Goal: Transaction & Acquisition: Book appointment/travel/reservation

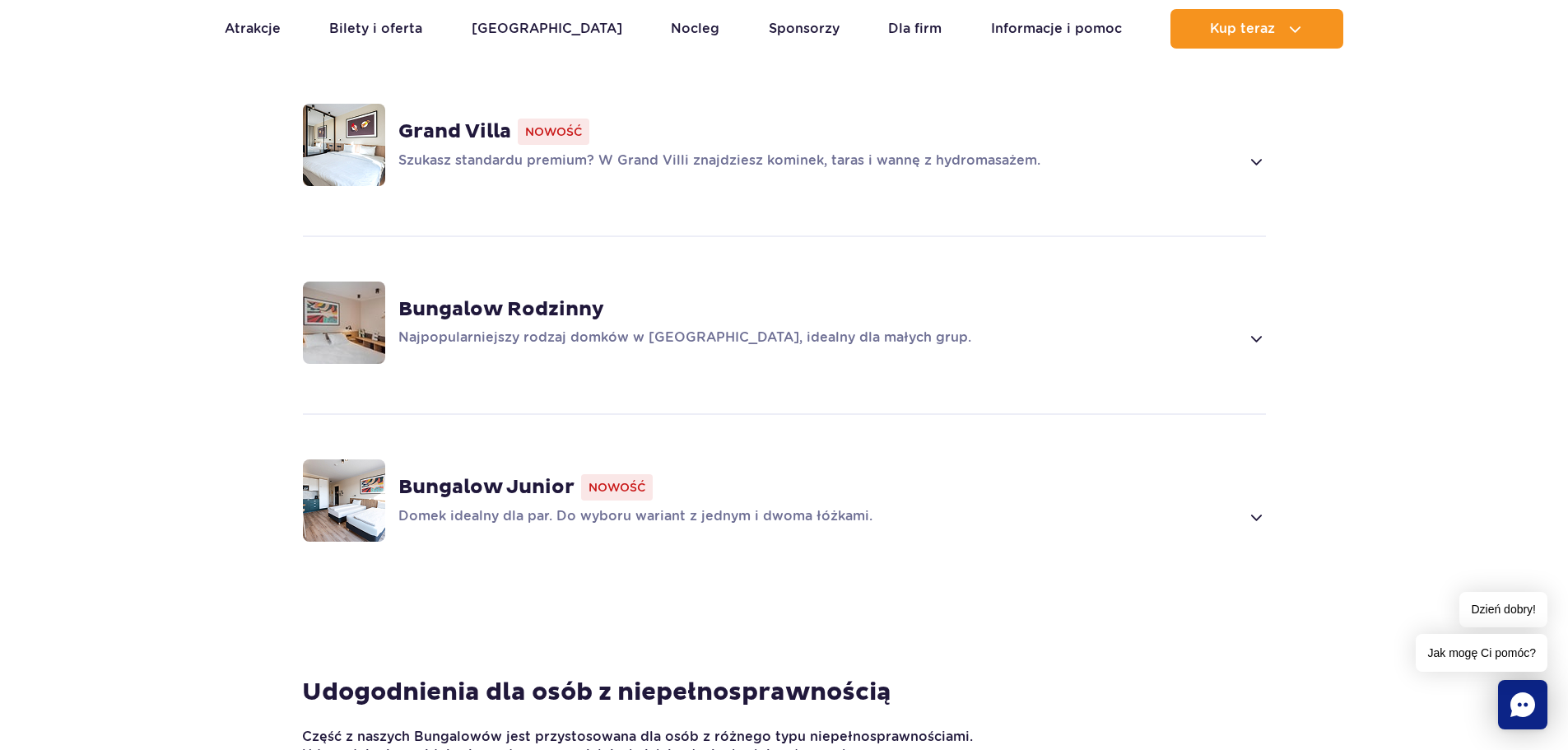
scroll to position [1234, 0]
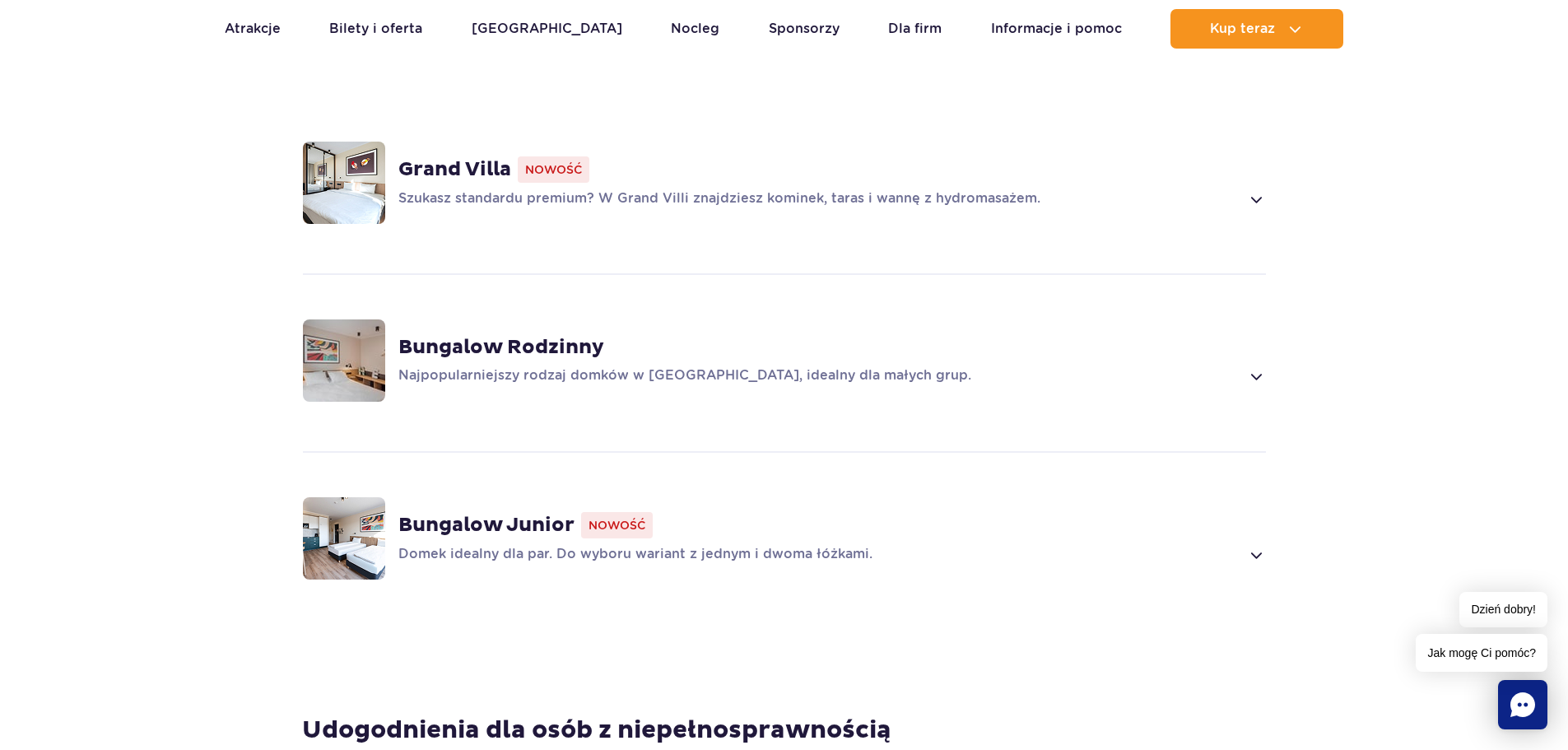
drag, startPoint x: 463, startPoint y: 499, endPoint x: 93, endPoint y: 312, distance: 414.6
click at [93, 312] on section "Wybierz bungalow dla siebie Grand Villa Nowość Szukasz standardu premium? W Gra…" at bounding box center [784, 333] width 1568 height 762
click at [1258, 545] on span at bounding box center [1256, 554] width 19 height 19
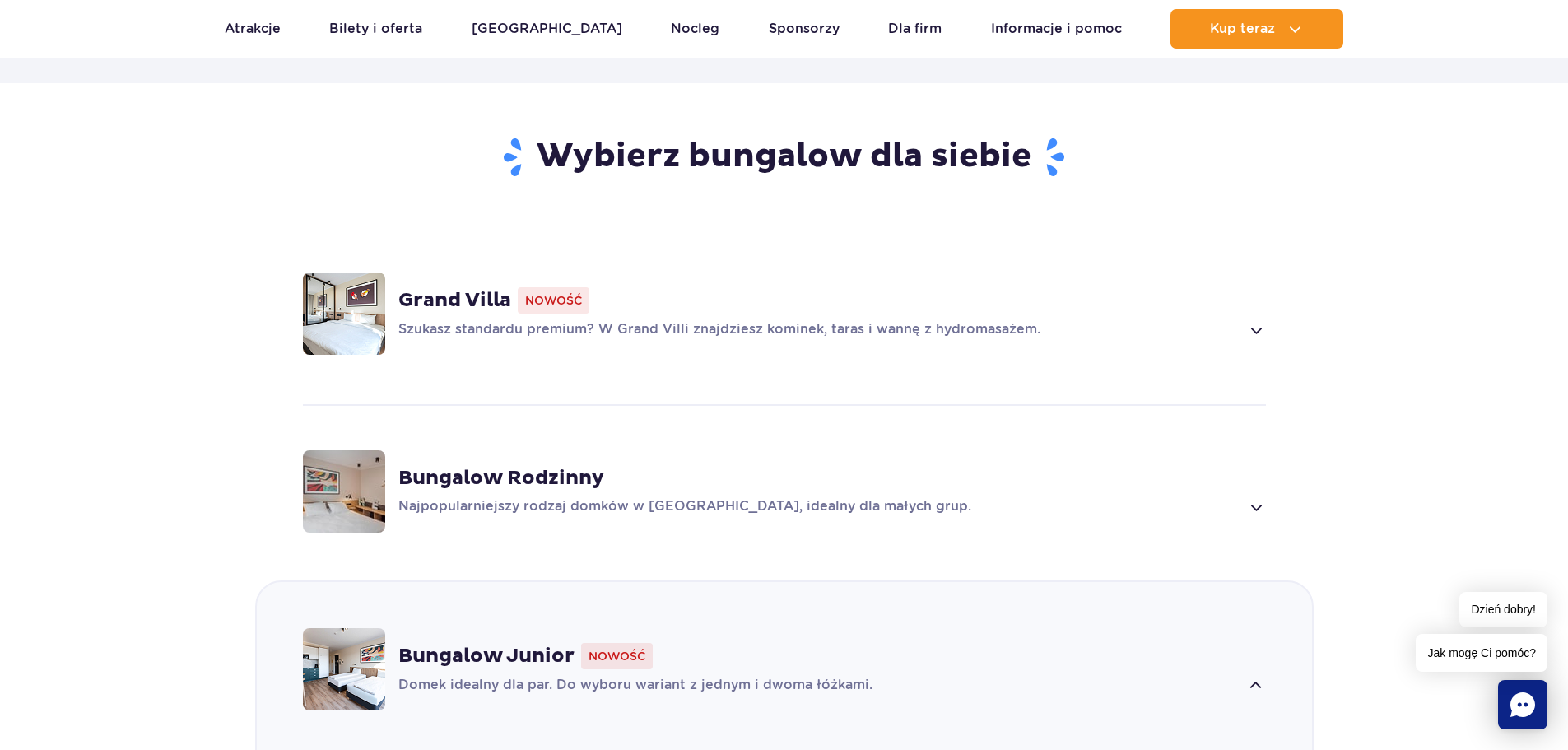
scroll to position [1173, 0]
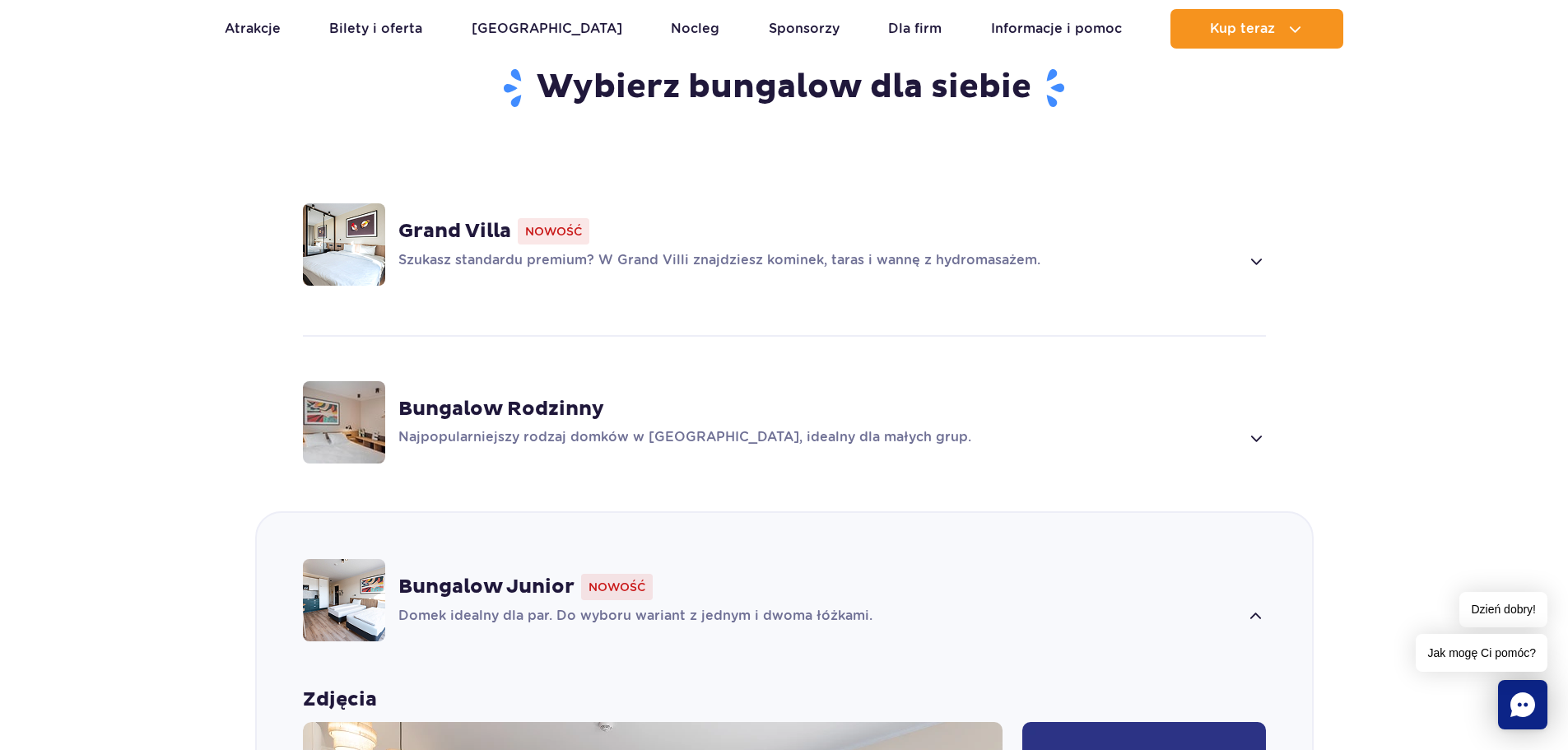
click at [1256, 428] on span at bounding box center [1256, 438] width 19 height 19
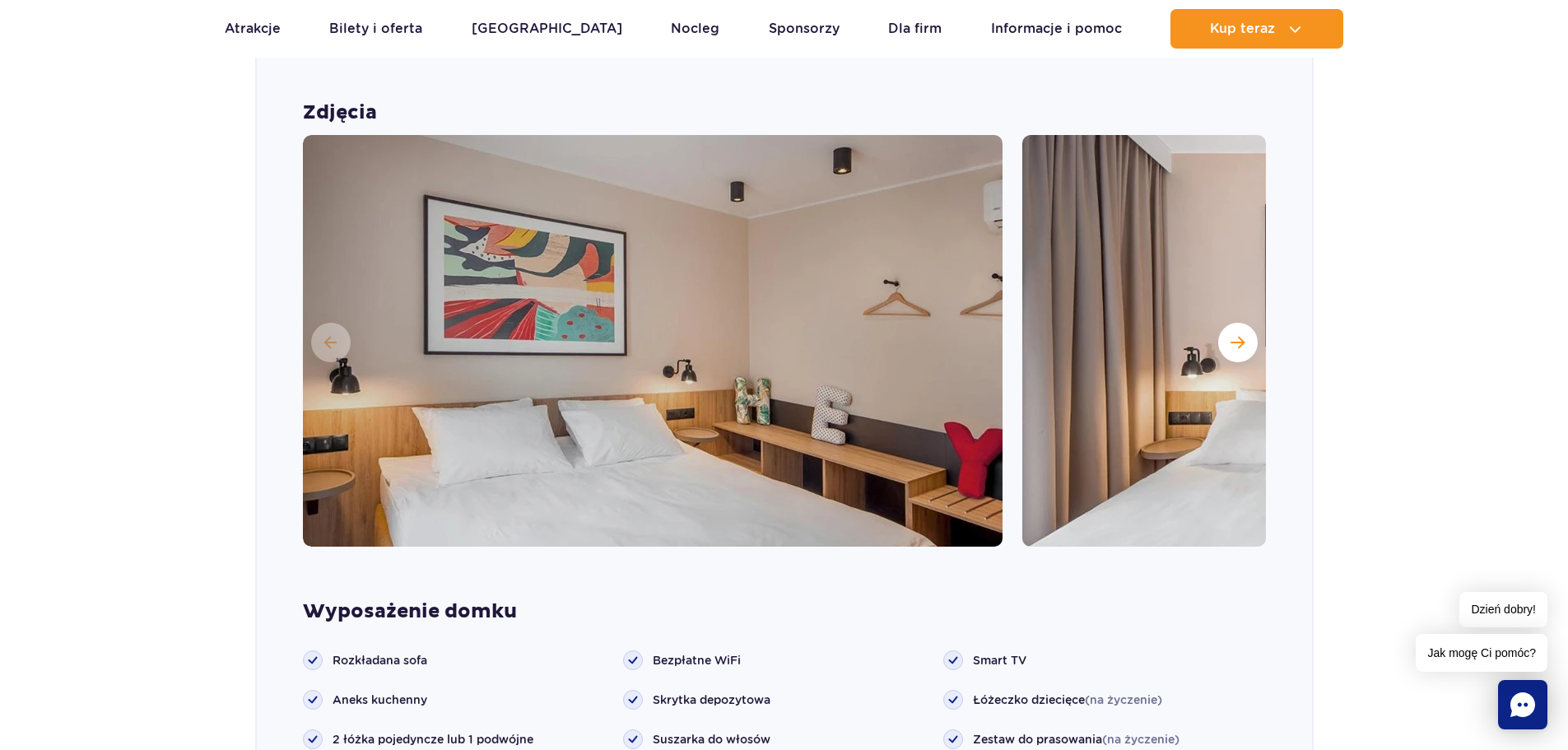
scroll to position [1552, 0]
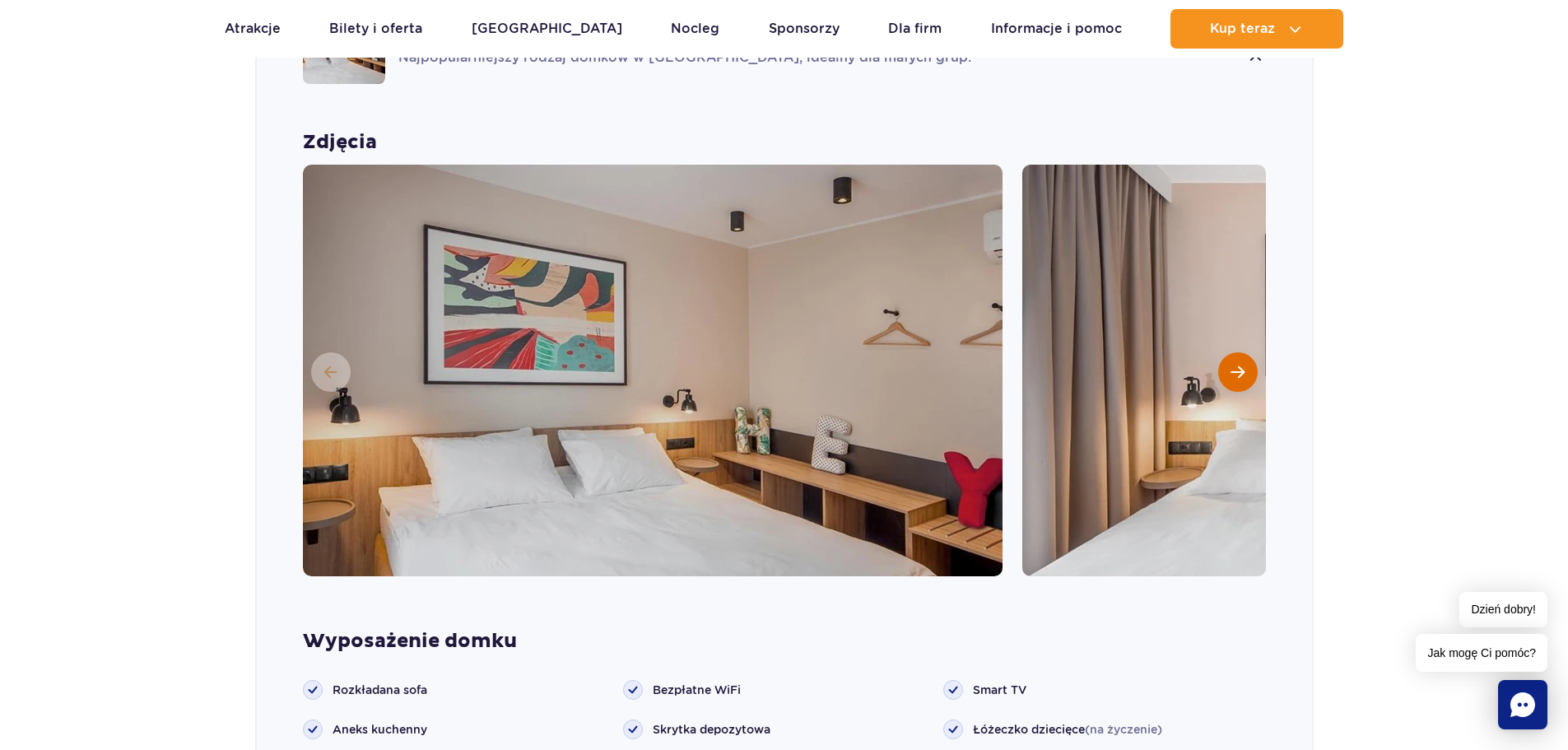
click at [1234, 365] on span "Następny slajd" at bounding box center [1237, 372] width 14 height 15
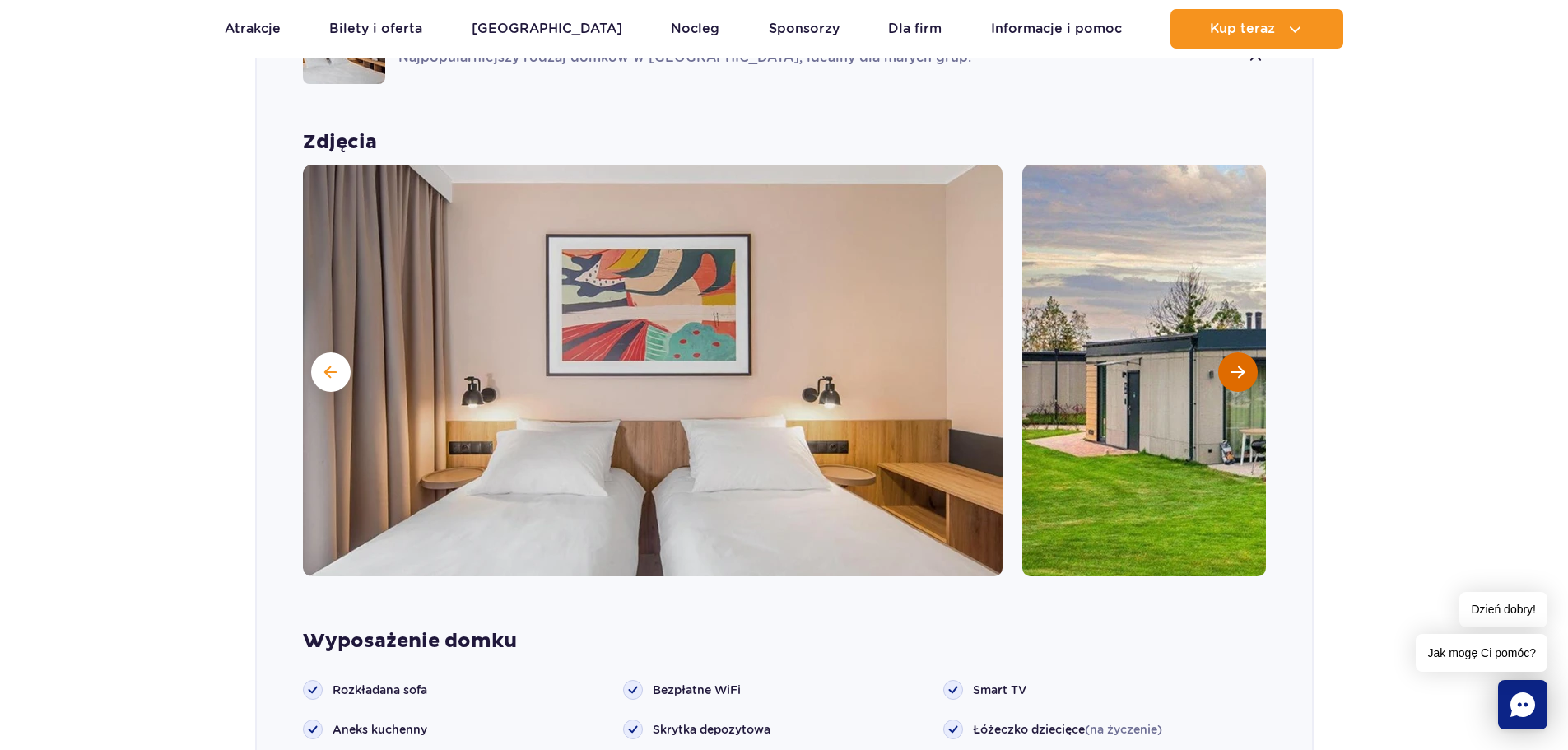
click at [1234, 365] on span "Następny slajd" at bounding box center [1237, 372] width 14 height 15
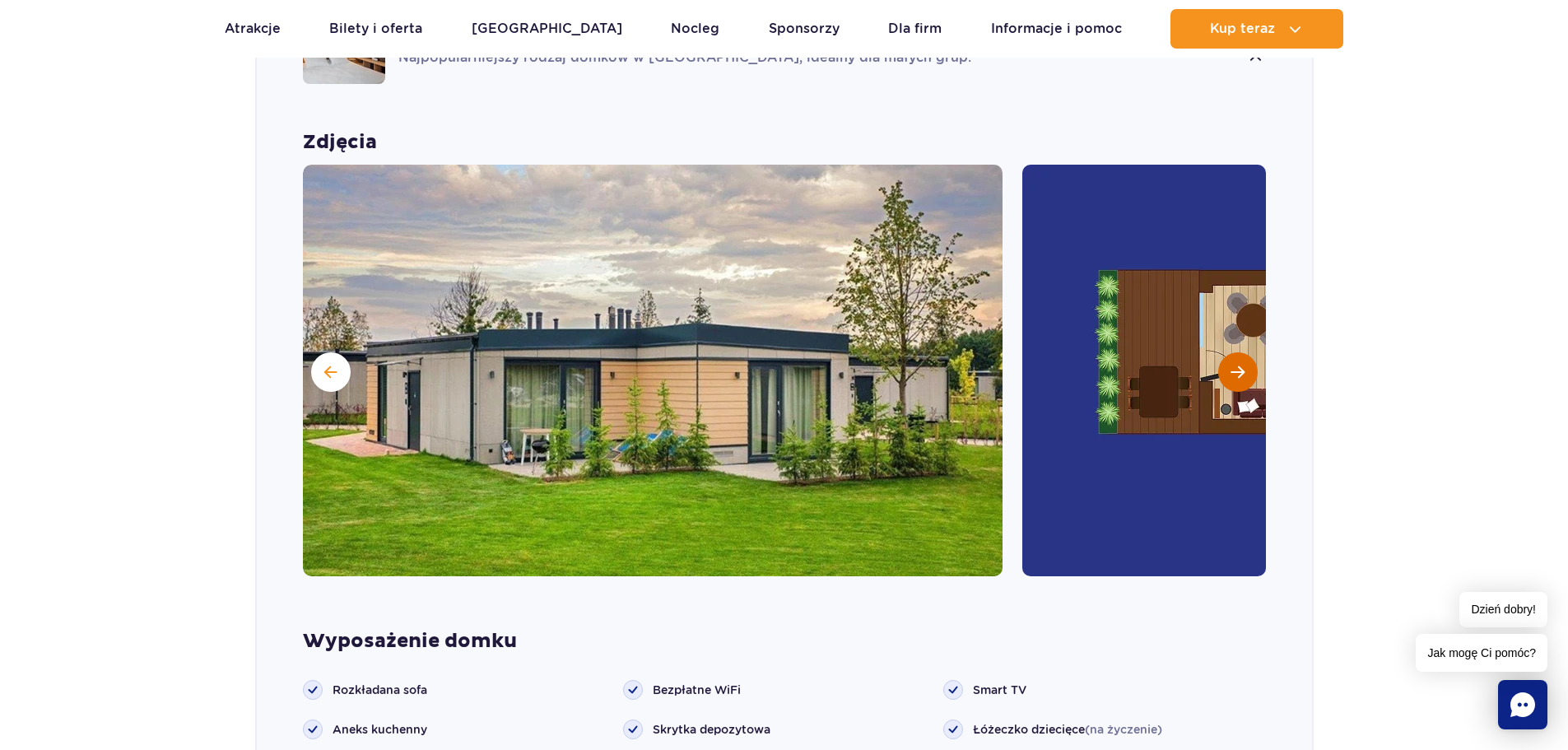
click at [1234, 365] on span "Następny slajd" at bounding box center [1237, 372] width 14 height 15
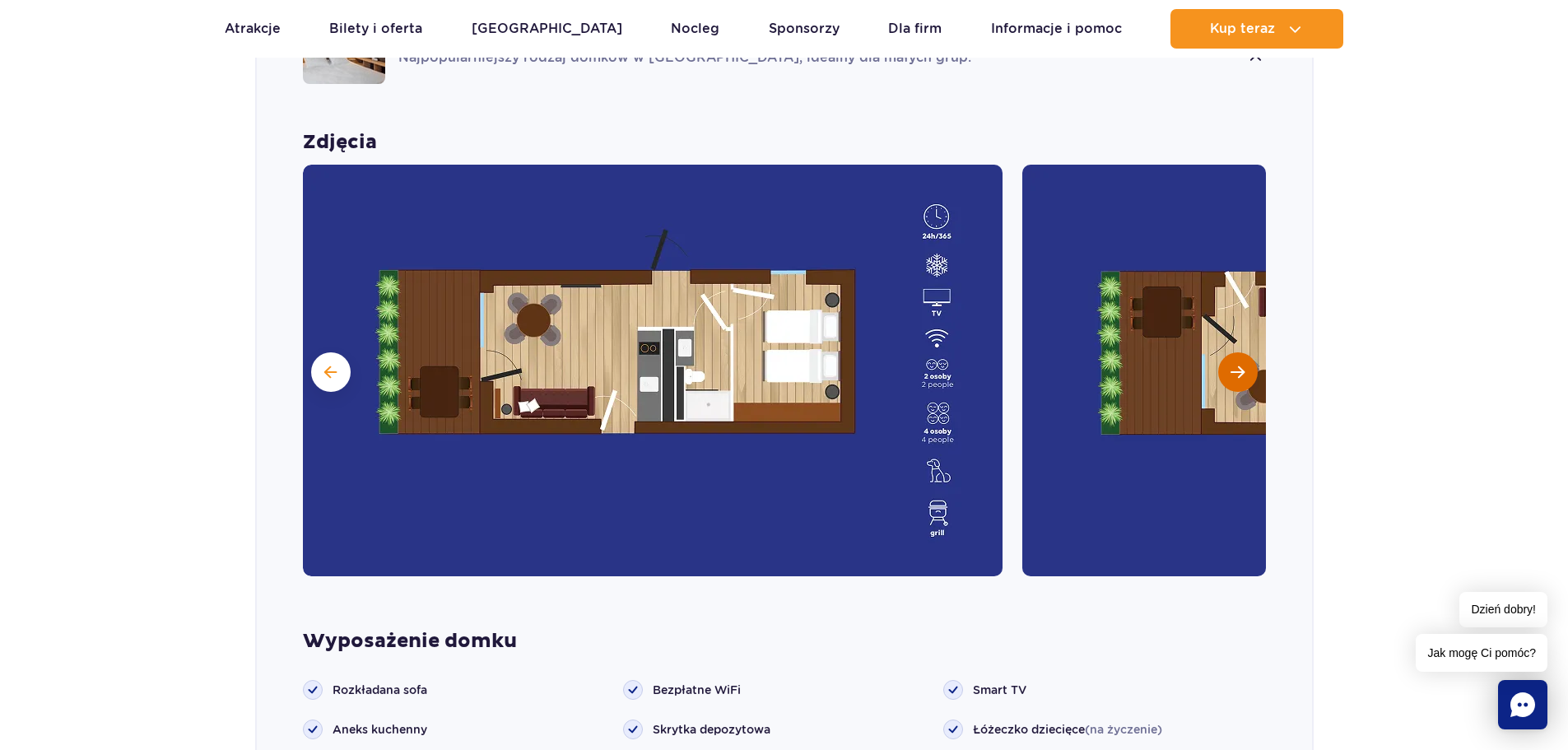
click at [1234, 365] on span "Następny slajd" at bounding box center [1237, 372] width 14 height 15
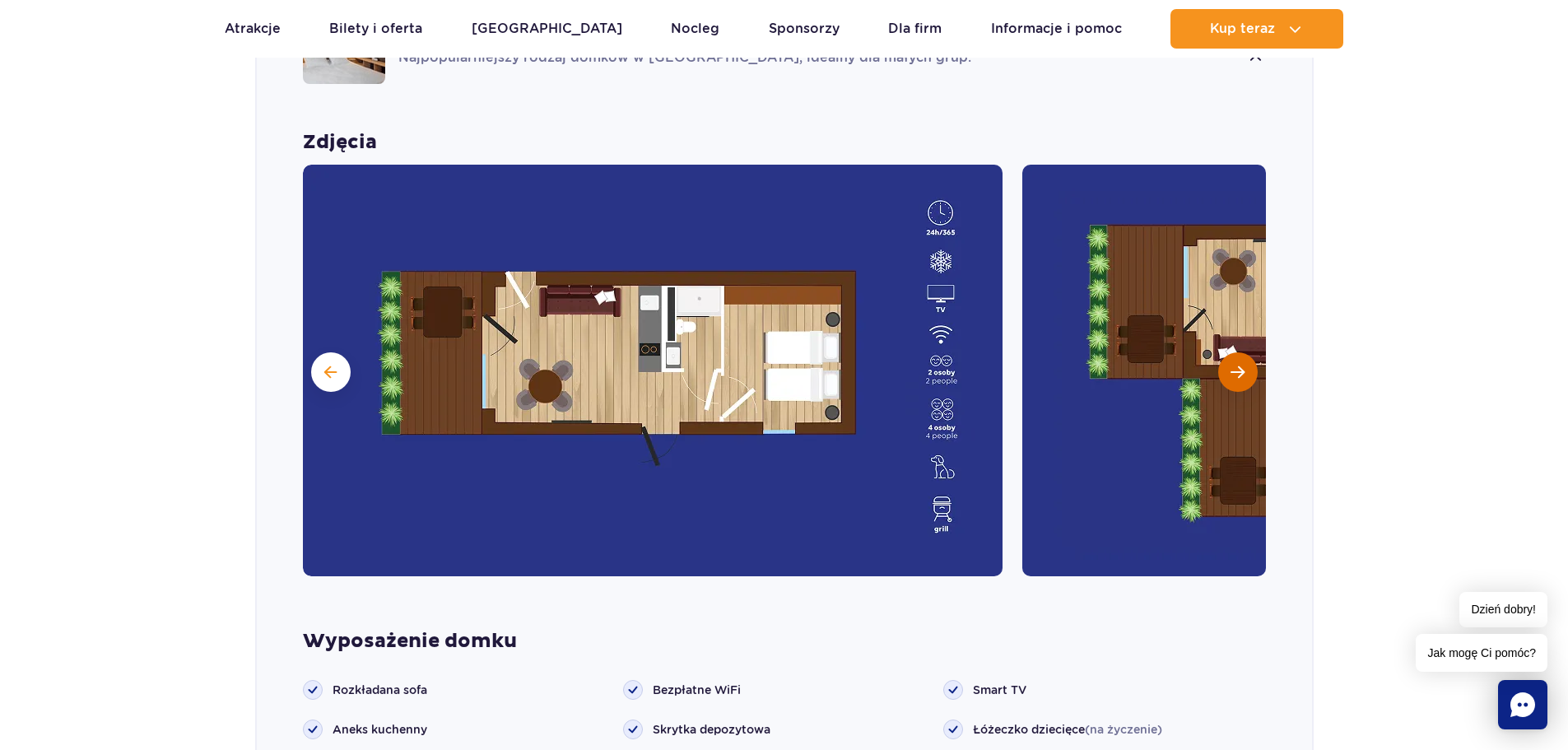
click at [1234, 365] on span "Następny slajd" at bounding box center [1237, 372] width 14 height 15
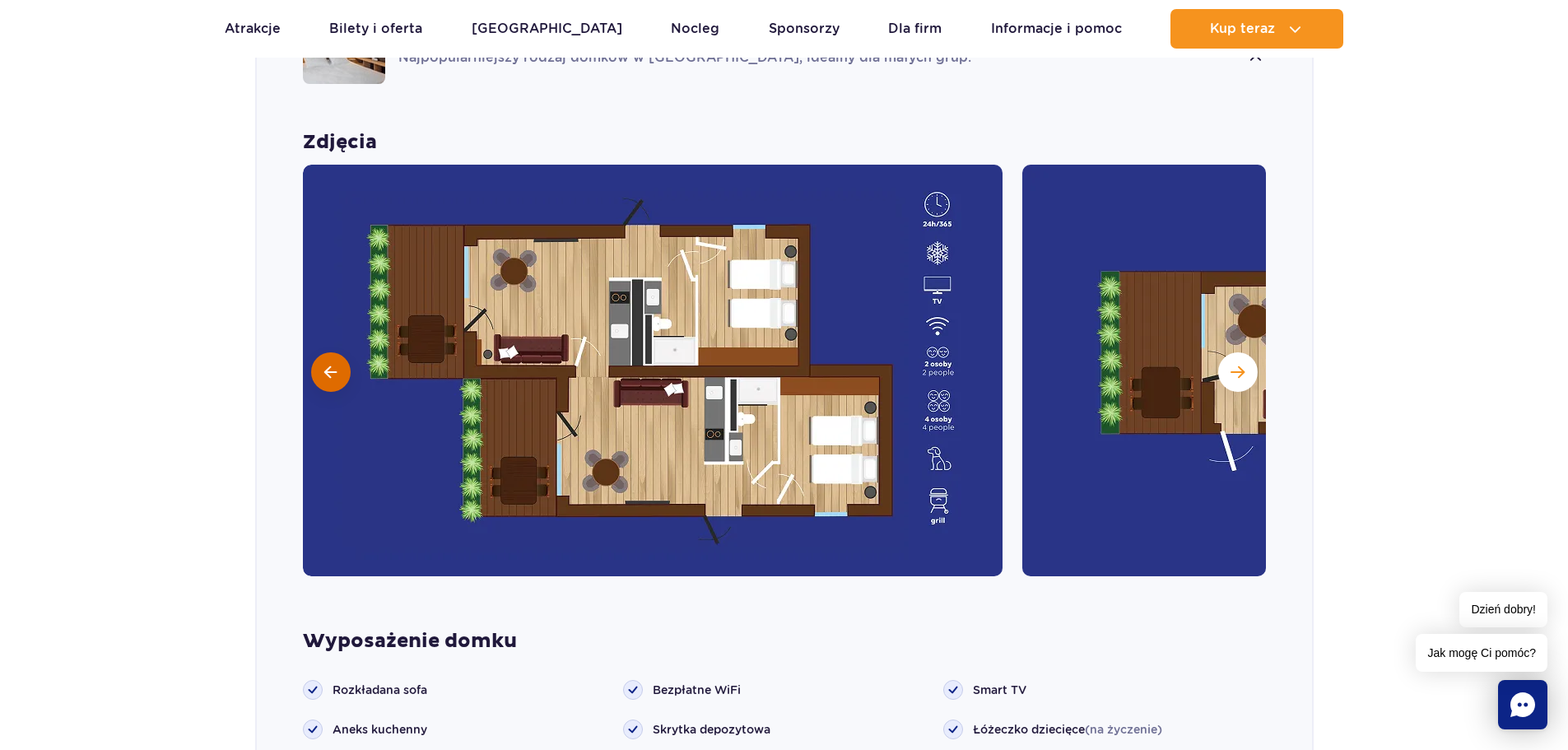
click at [324, 352] on button at bounding box center [330, 371] width 40 height 40
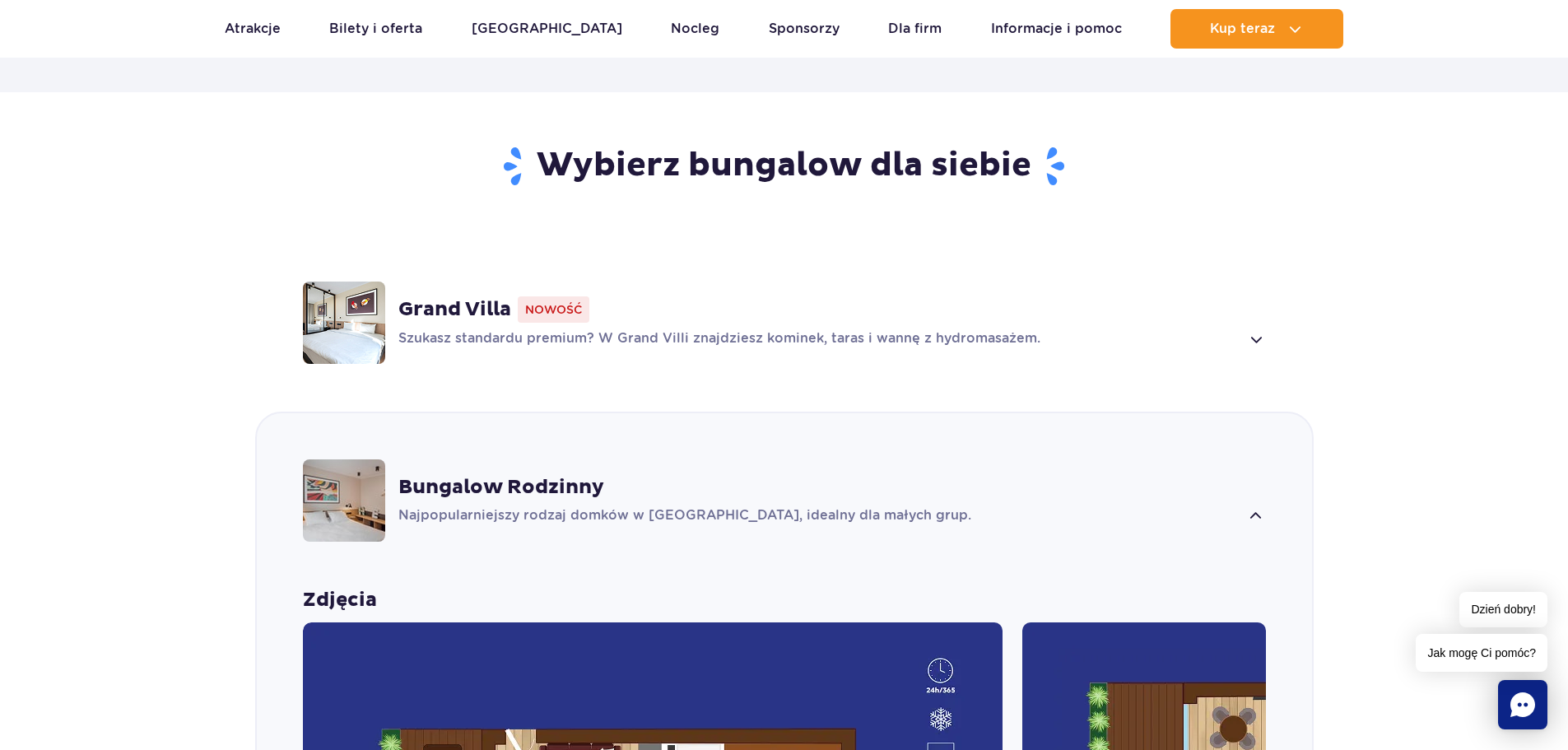
scroll to position [1058, 0]
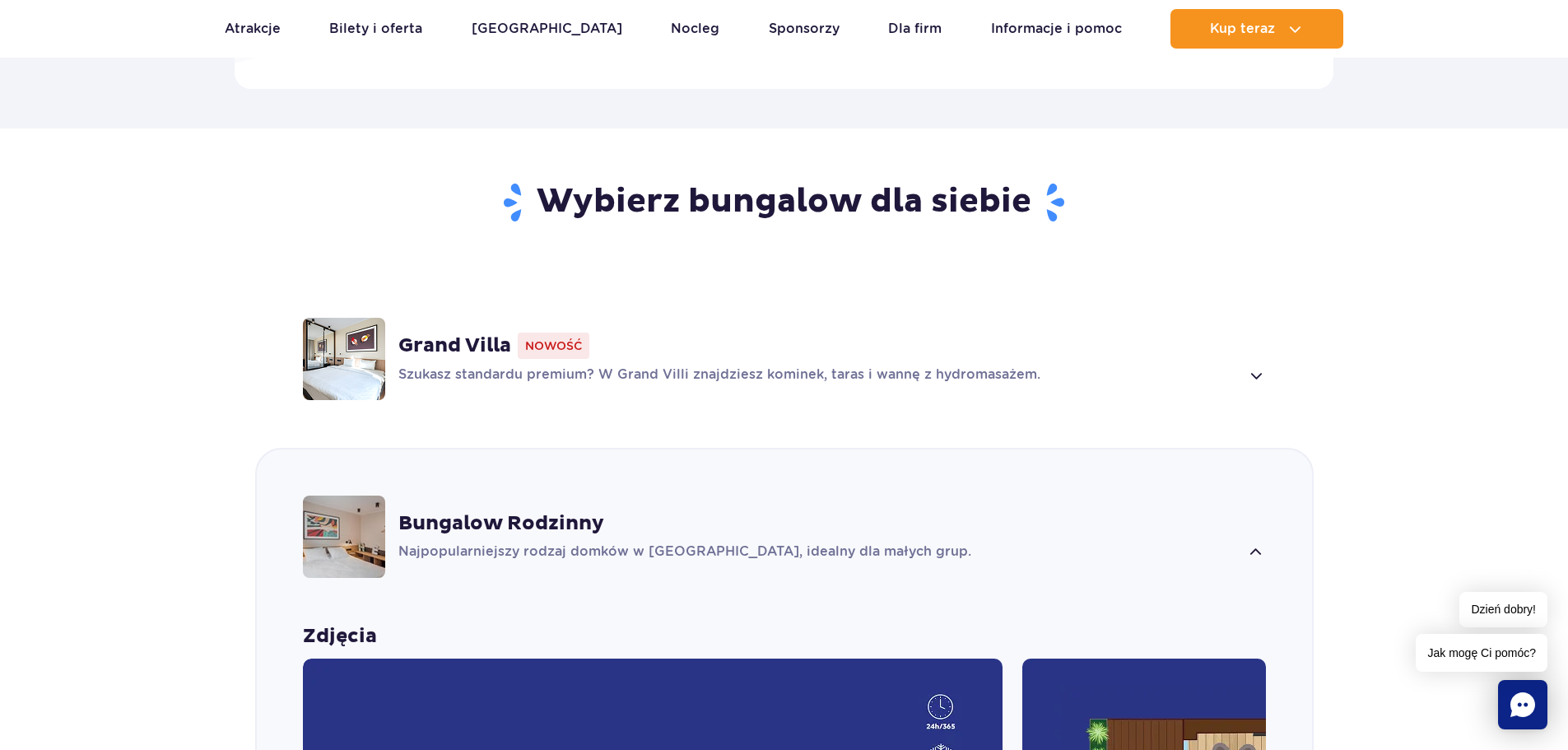
click at [1260, 366] on span at bounding box center [1256, 375] width 19 height 19
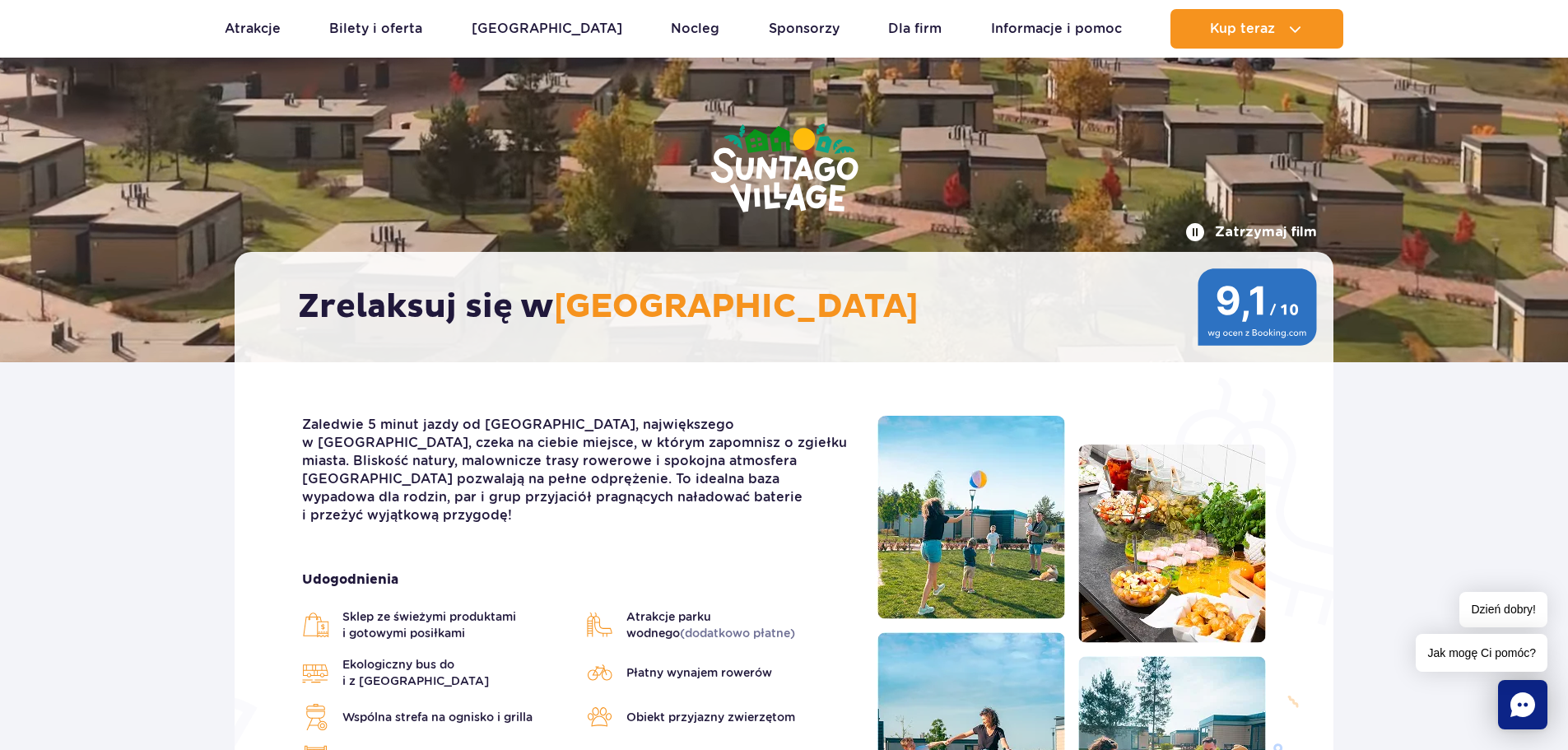
scroll to position [76, 0]
